Goal: Information Seeking & Learning: Learn about a topic

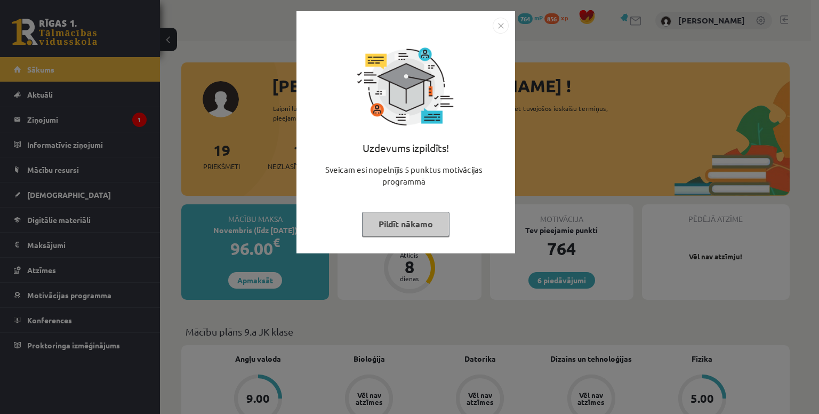
click at [502, 25] on img "Close" at bounding box center [501, 26] width 16 height 16
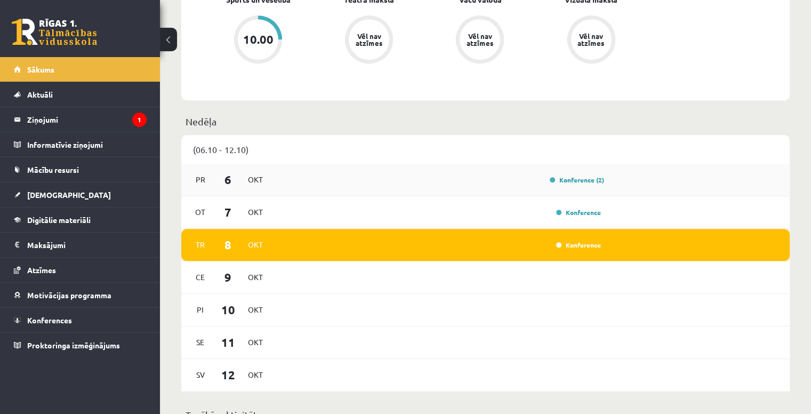
scroll to position [657, 0]
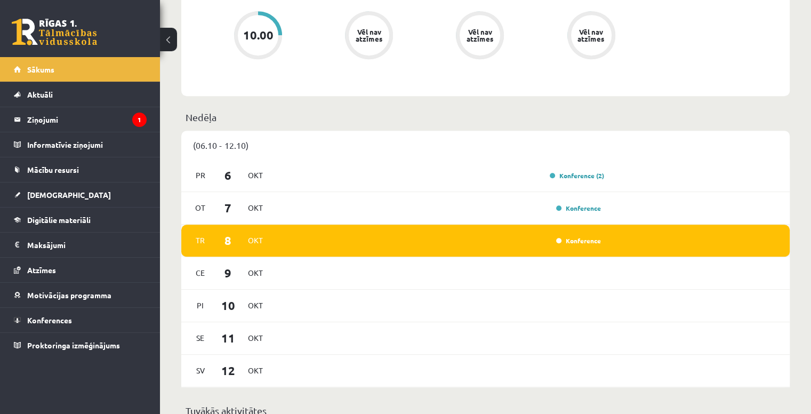
click at [586, 246] on div "Konference" at bounding box center [577, 240] width 53 height 11
click at [584, 243] on link "Konference" at bounding box center [578, 240] width 45 height 9
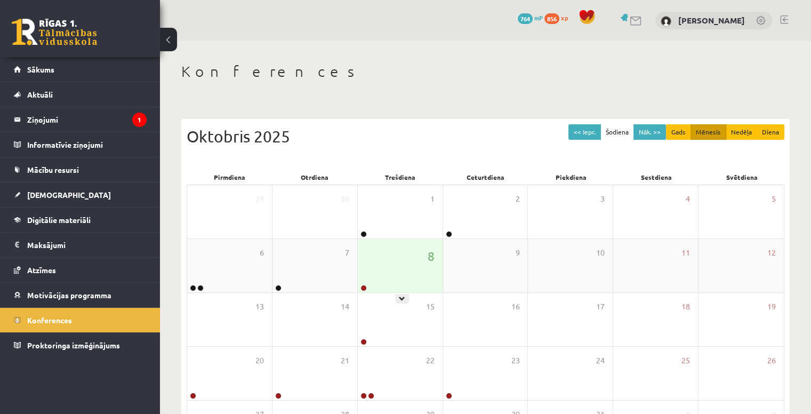
click at [405, 263] on div "8" at bounding box center [400, 265] width 85 height 53
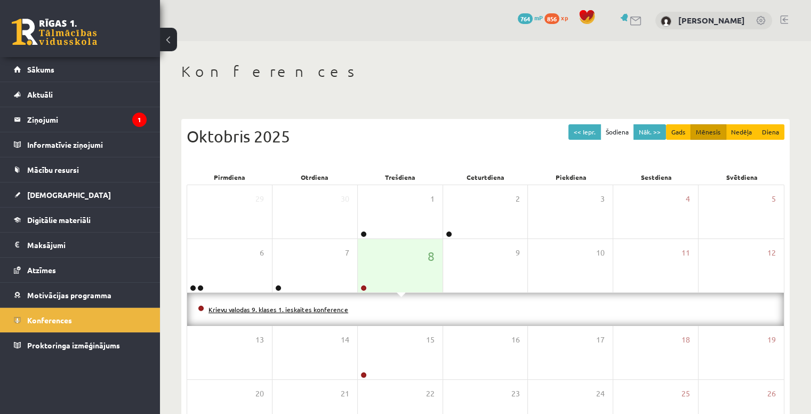
click at [329, 308] on link "Krievu valodas 9. klases 1. ieskaites konference" at bounding box center [278, 309] width 140 height 9
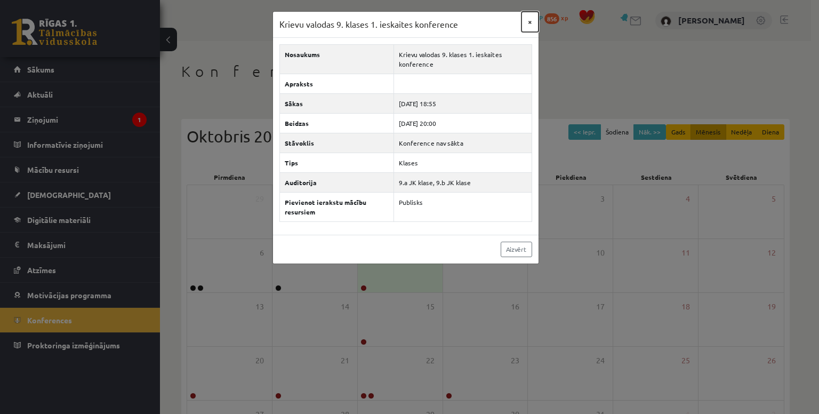
click at [529, 22] on button "×" at bounding box center [529, 22] width 17 height 20
click at [529, 22] on div "Krievu valodas 9. klases 1. ieskaites konference ×" at bounding box center [405, 25] width 265 height 26
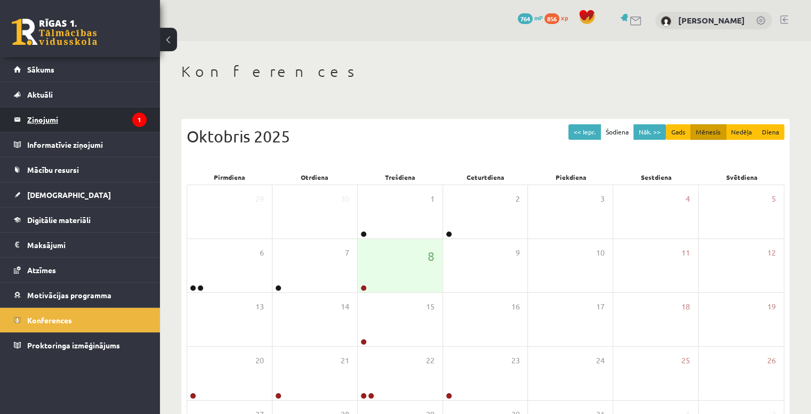
click at [79, 120] on legend "Ziņojumi 1" at bounding box center [86, 119] width 119 height 25
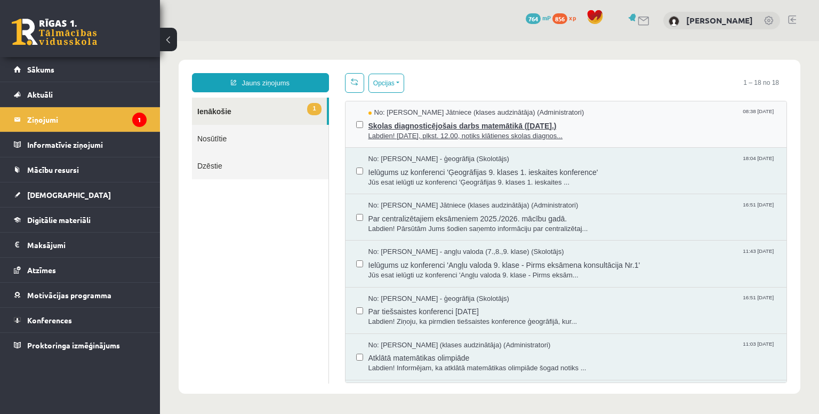
click at [638, 108] on div "No: Anda Laine Jātniece (klases audzinātāja) (Administratori) 08:38 08/10/2025" at bounding box center [572, 113] width 408 height 10
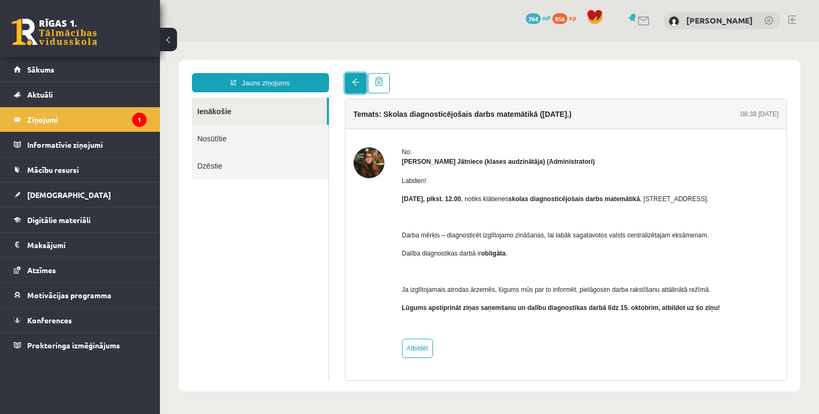
click at [356, 83] on span at bounding box center [355, 81] width 7 height 7
